Goal: Find specific page/section: Find specific page/section

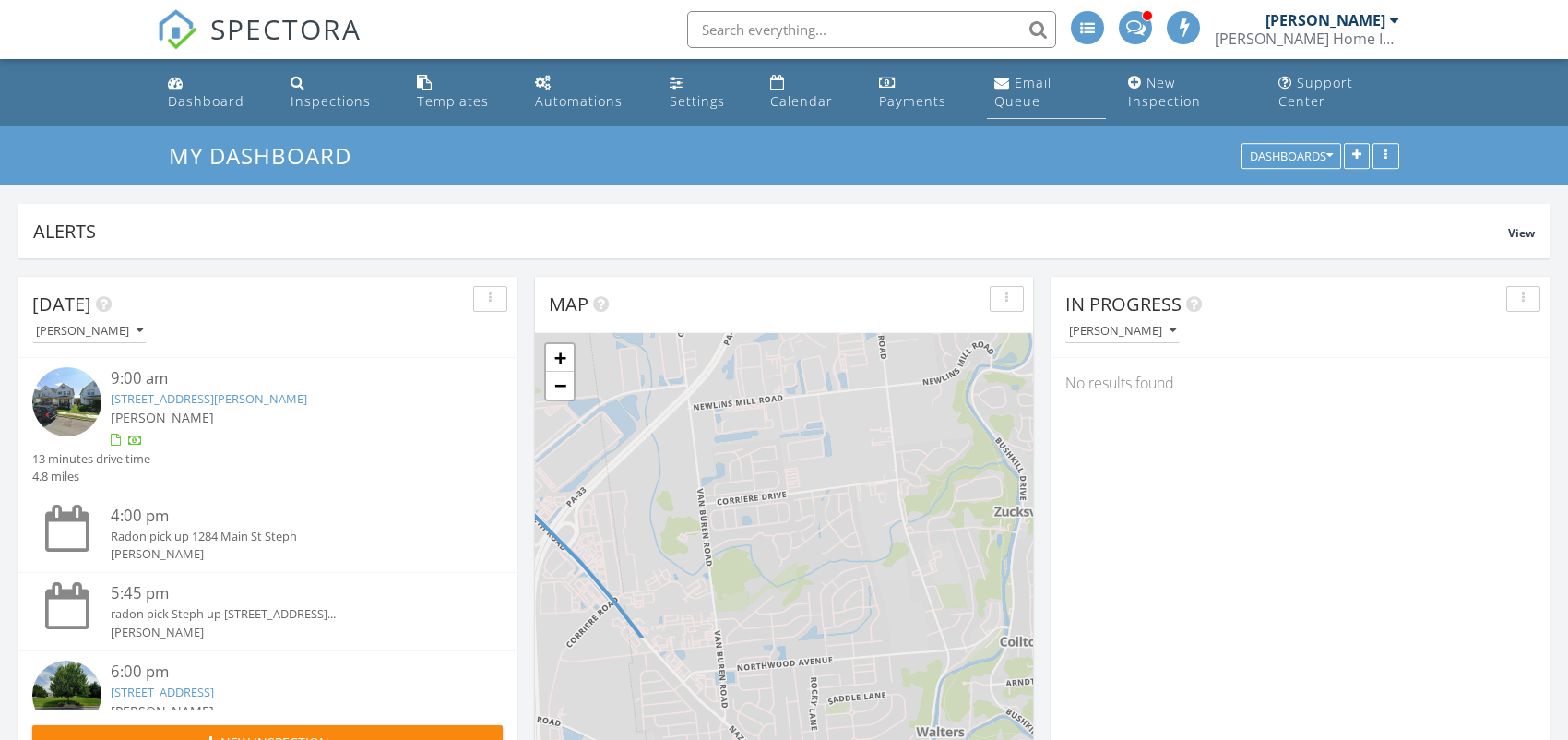
scroll to position [9, 9]
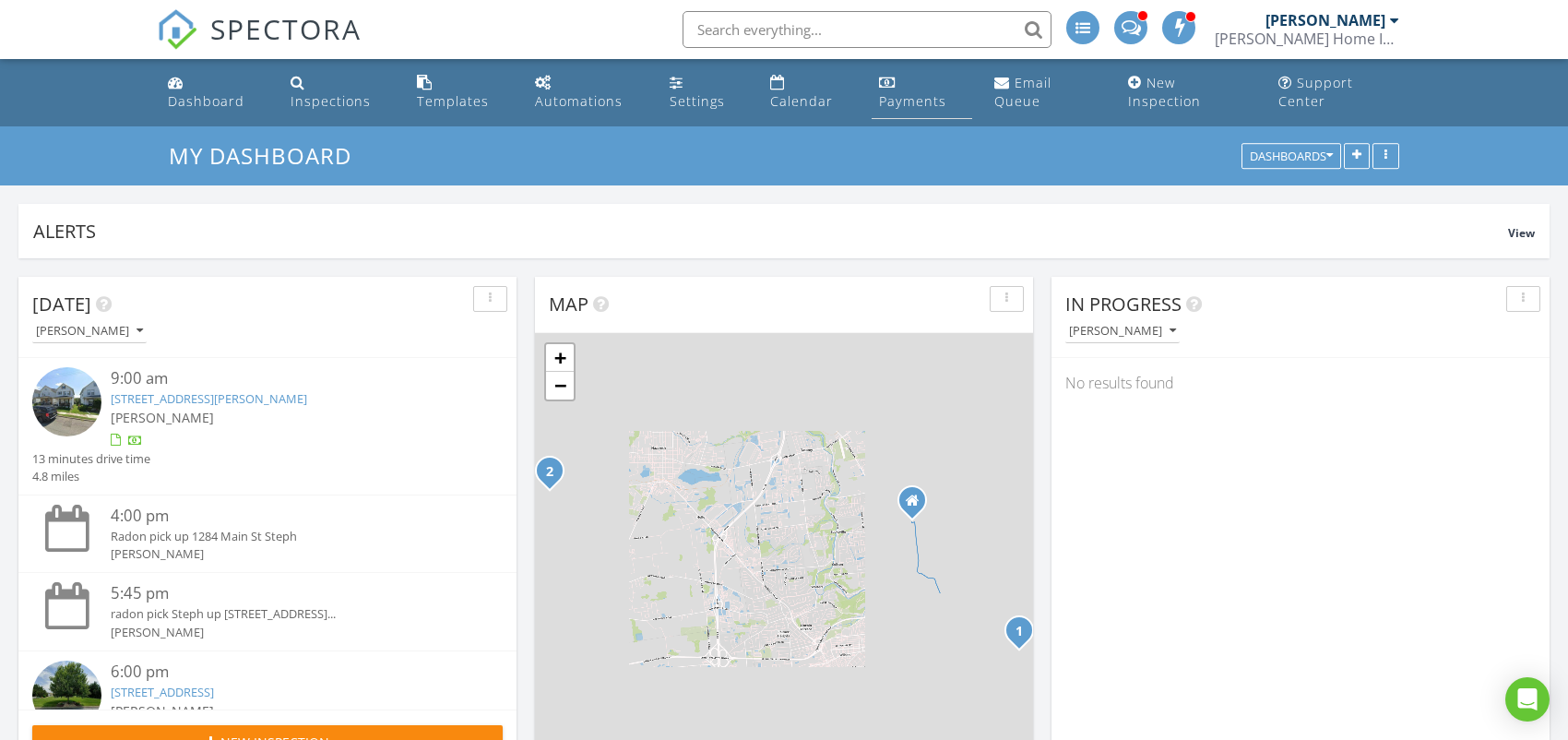
click at [918, 102] on div "Payments" at bounding box center [913, 101] width 67 height 17
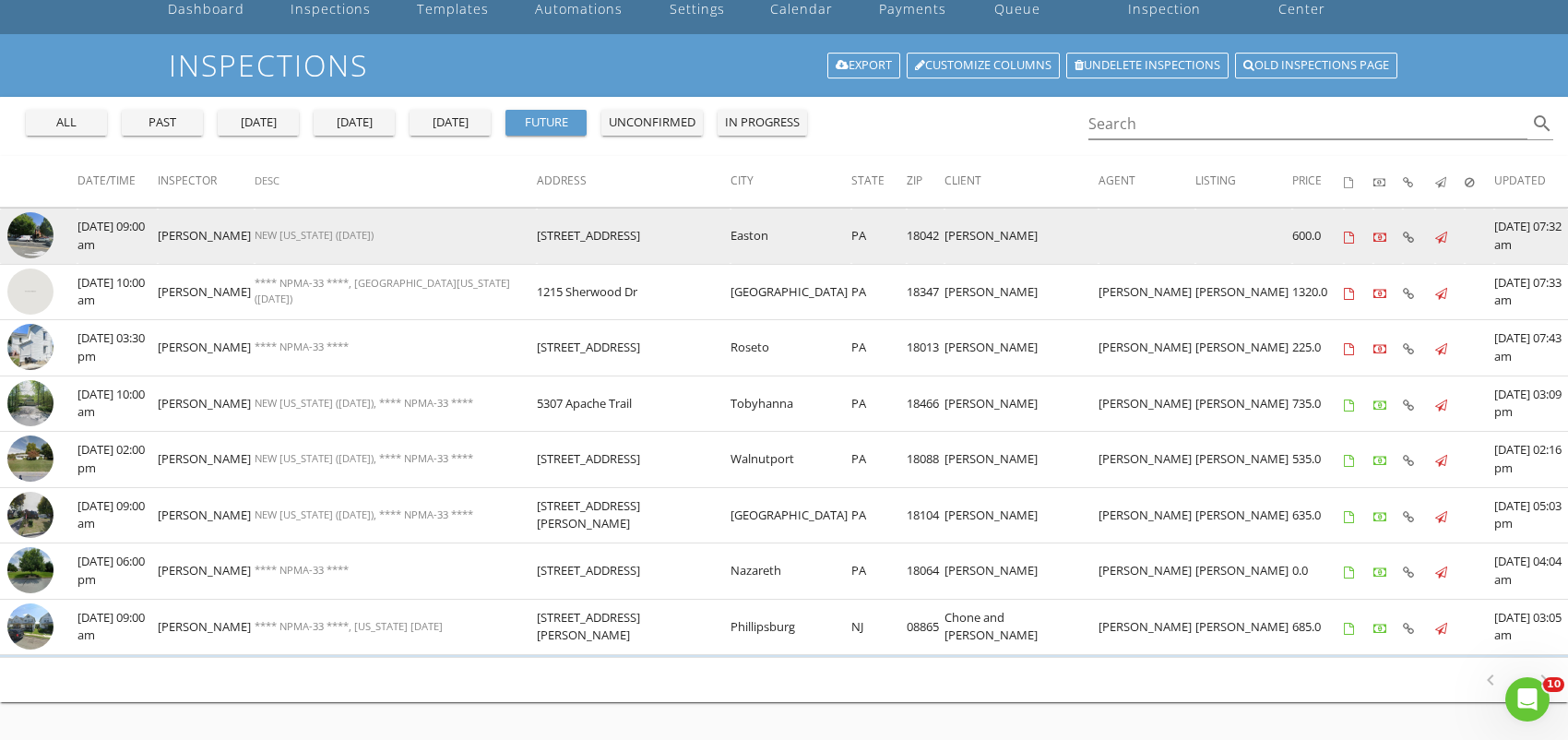
drag, startPoint x: 521, startPoint y: 236, endPoint x: 639, endPoint y: 238, distance: 118.0
click at [645, 238] on td "1003 Northampton St" at bounding box center [634, 236] width 195 height 57
copy td "1003 Northampton St"
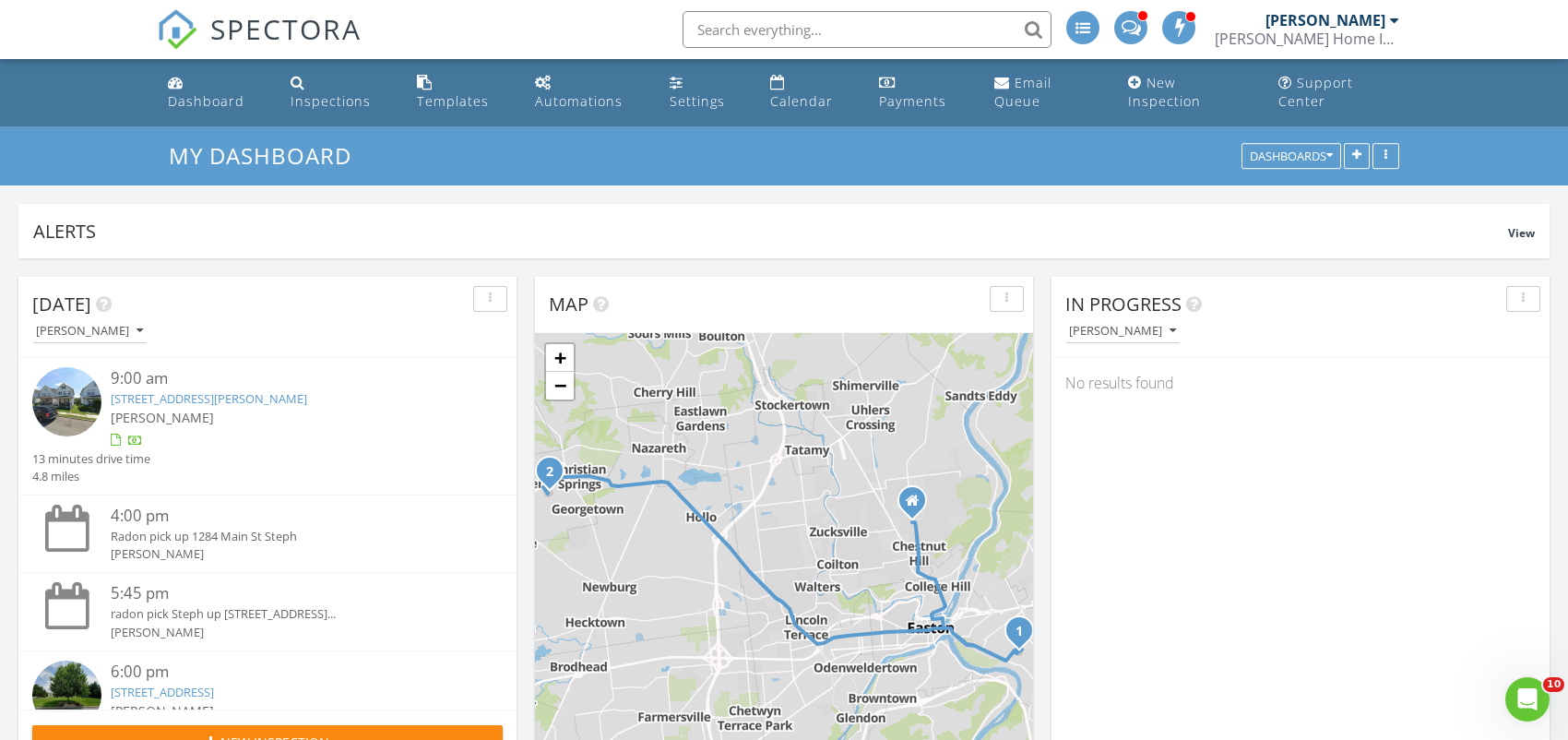
click at [236, 405] on link "316 Ann St, Phillipsburg, NJ 08865" at bounding box center [208, 397] width 197 height 16
